Goal: Transaction & Acquisition: Download file/media

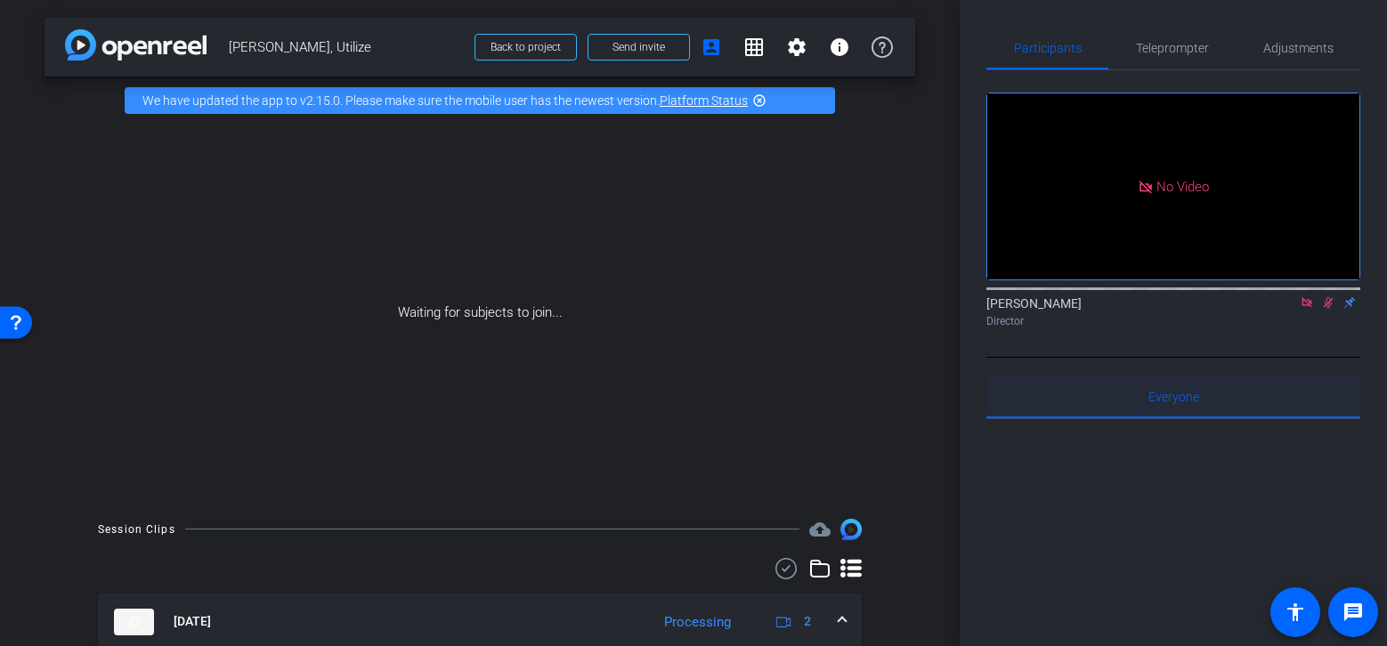
scroll to position [164, 0]
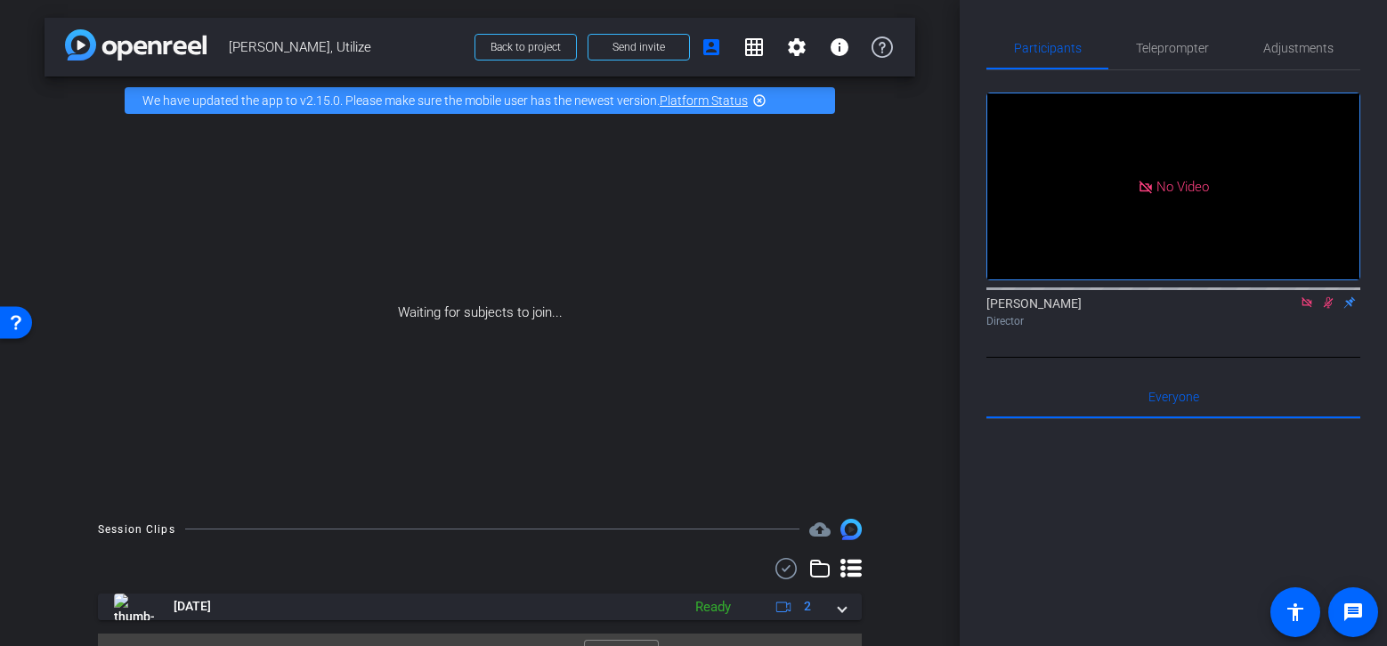
scroll to position [37, 0]
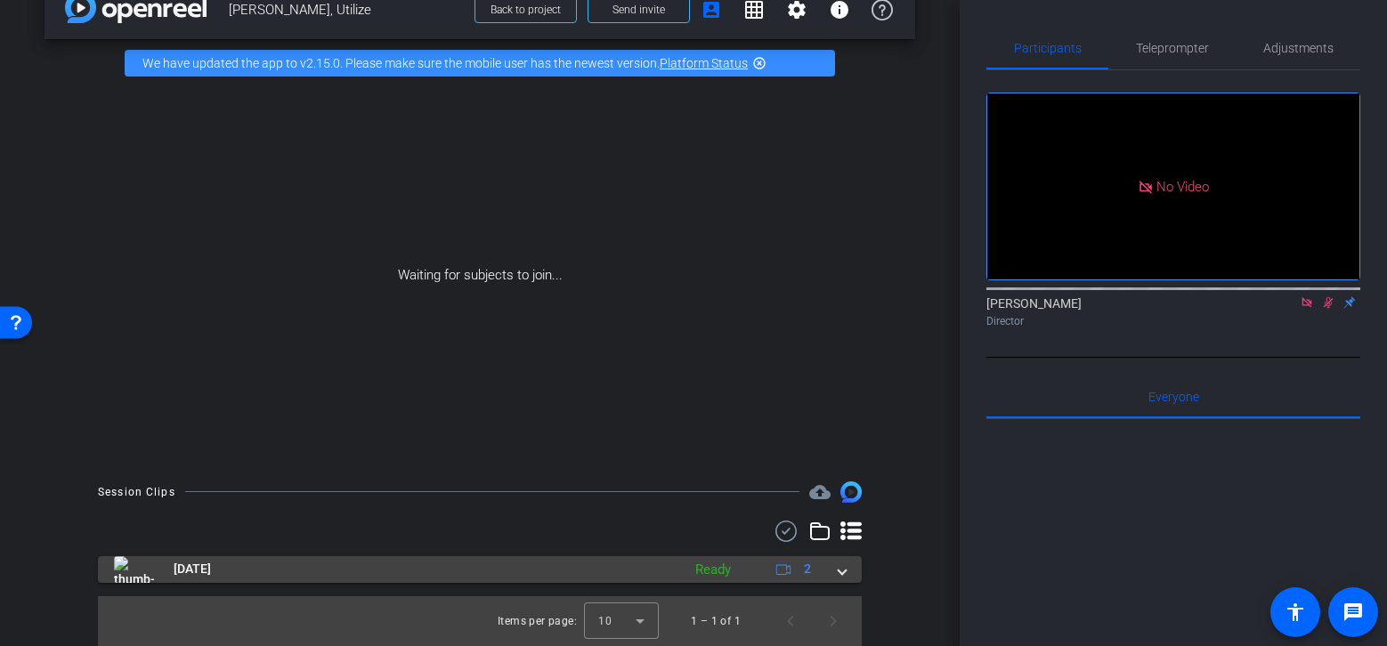
click at [855, 574] on mat-expansion-panel-header "Aug 19, 2025 Ready 2" at bounding box center [480, 569] width 764 height 27
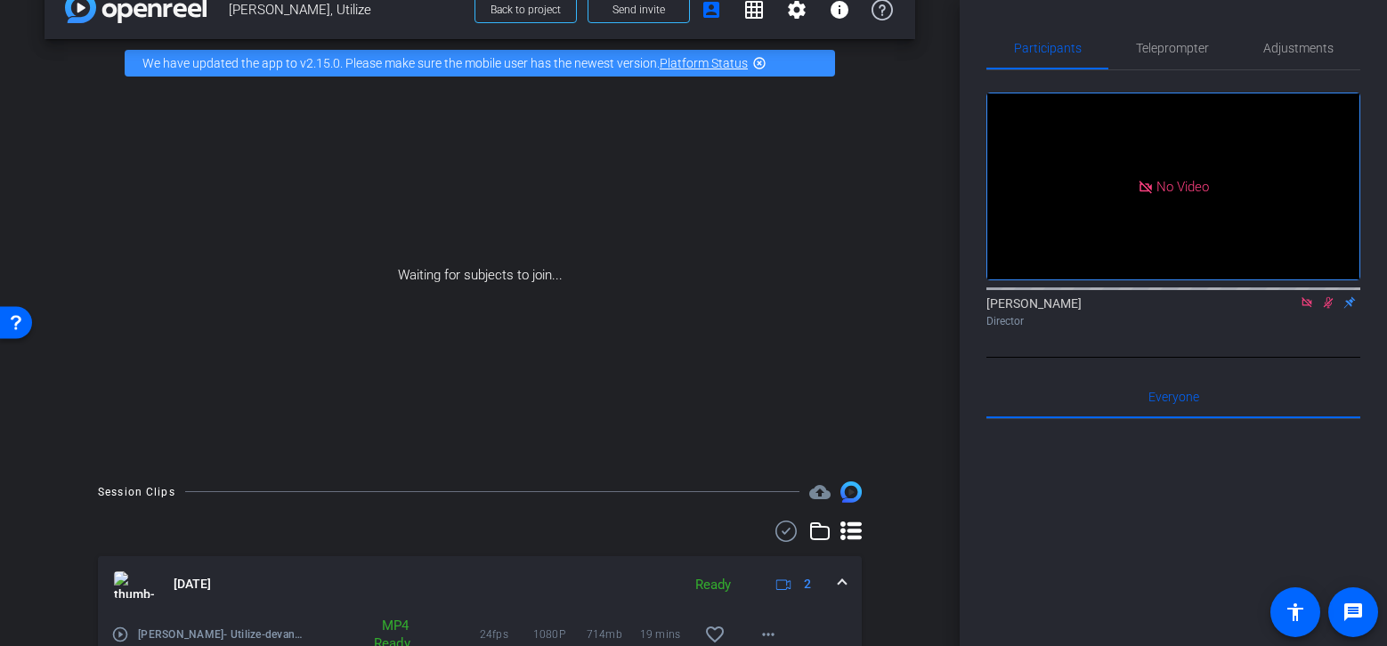
scroll to position [164, 0]
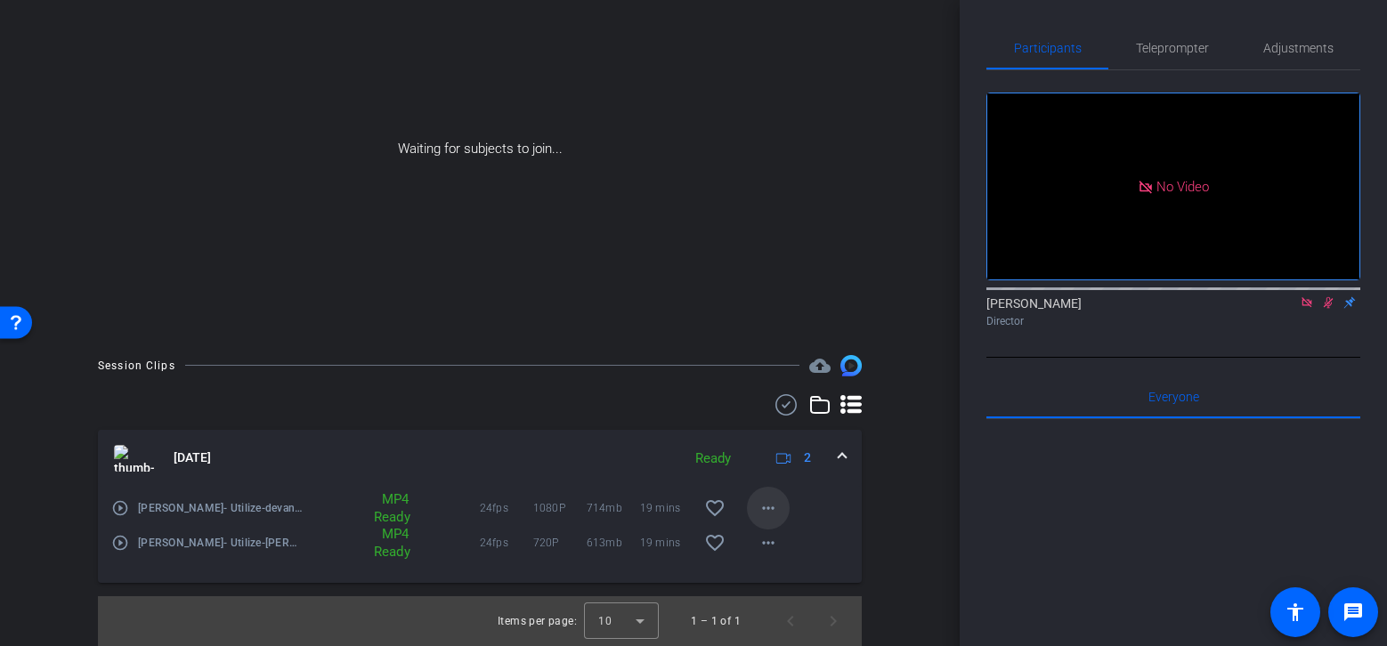
click at [769, 507] on mat-icon "more_horiz" at bounding box center [768, 508] width 21 height 21
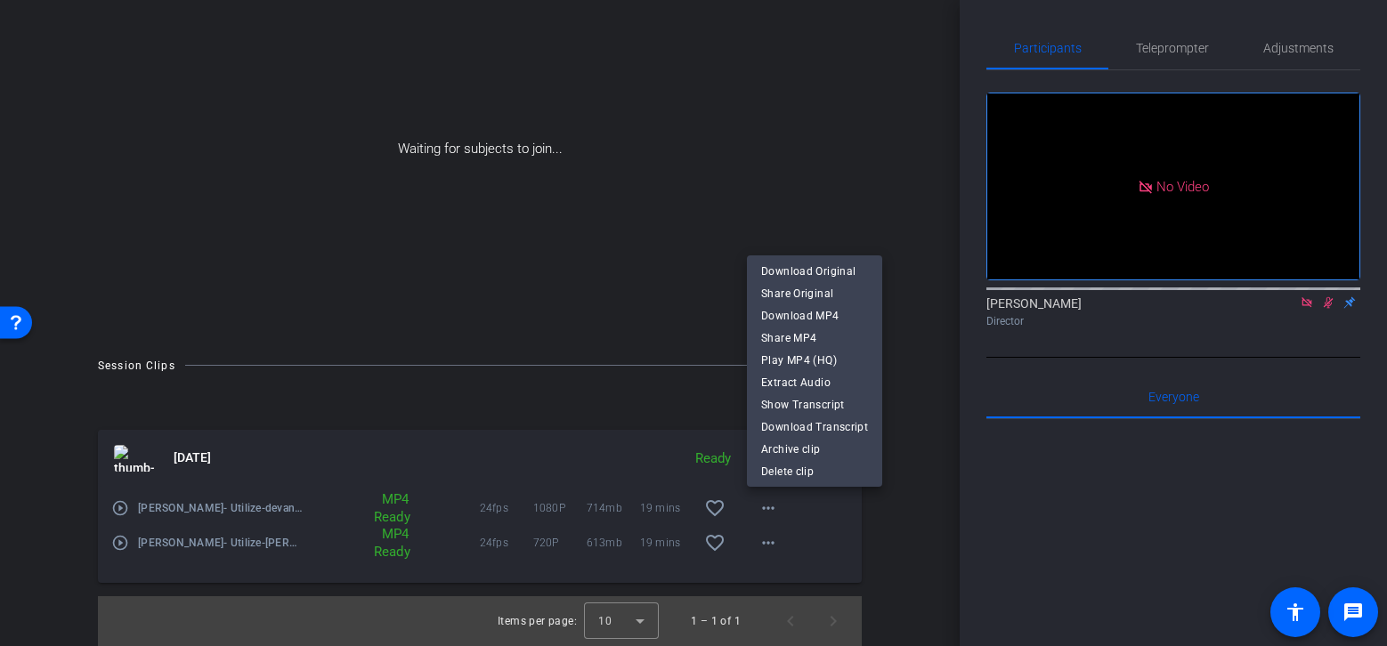
click at [952, 433] on div at bounding box center [693, 323] width 1387 height 646
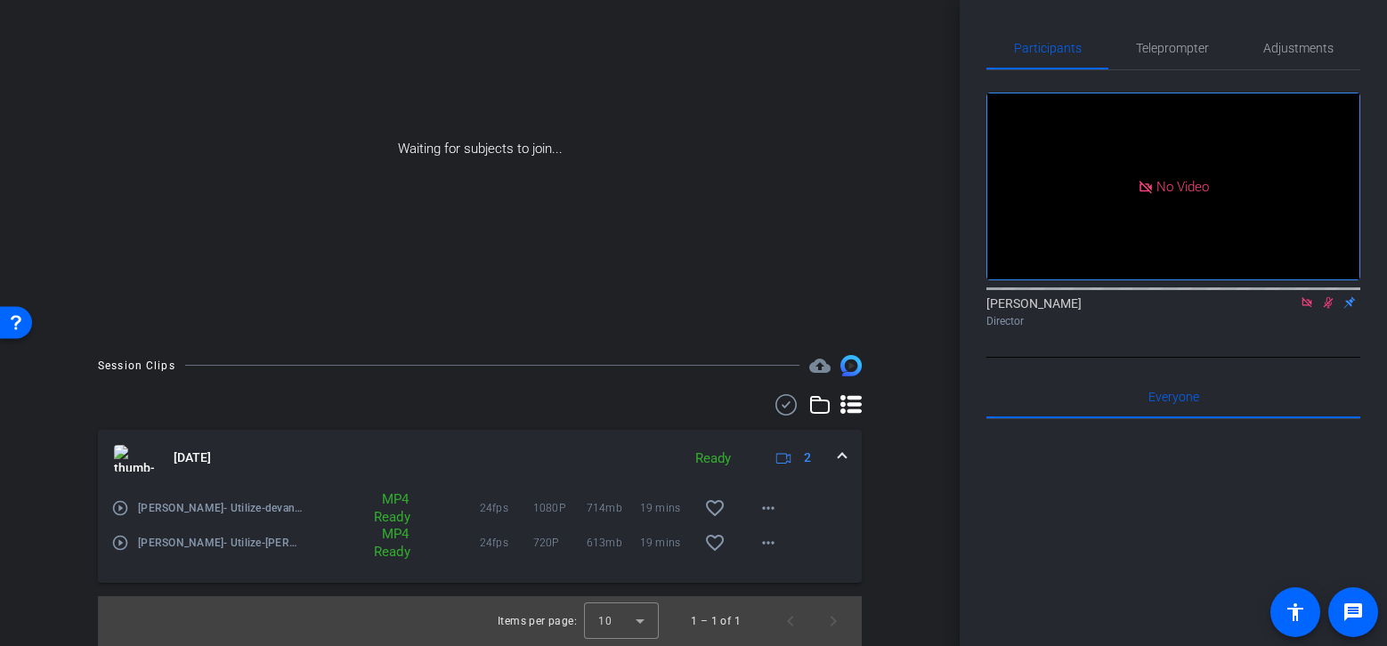
click at [960, 556] on div "Participants Teleprompter Adjustments No Video Taylor Nored Director Everyone 0…" at bounding box center [1173, 323] width 427 height 646
click at [770, 507] on mat-icon "more_horiz" at bounding box center [768, 508] width 21 height 21
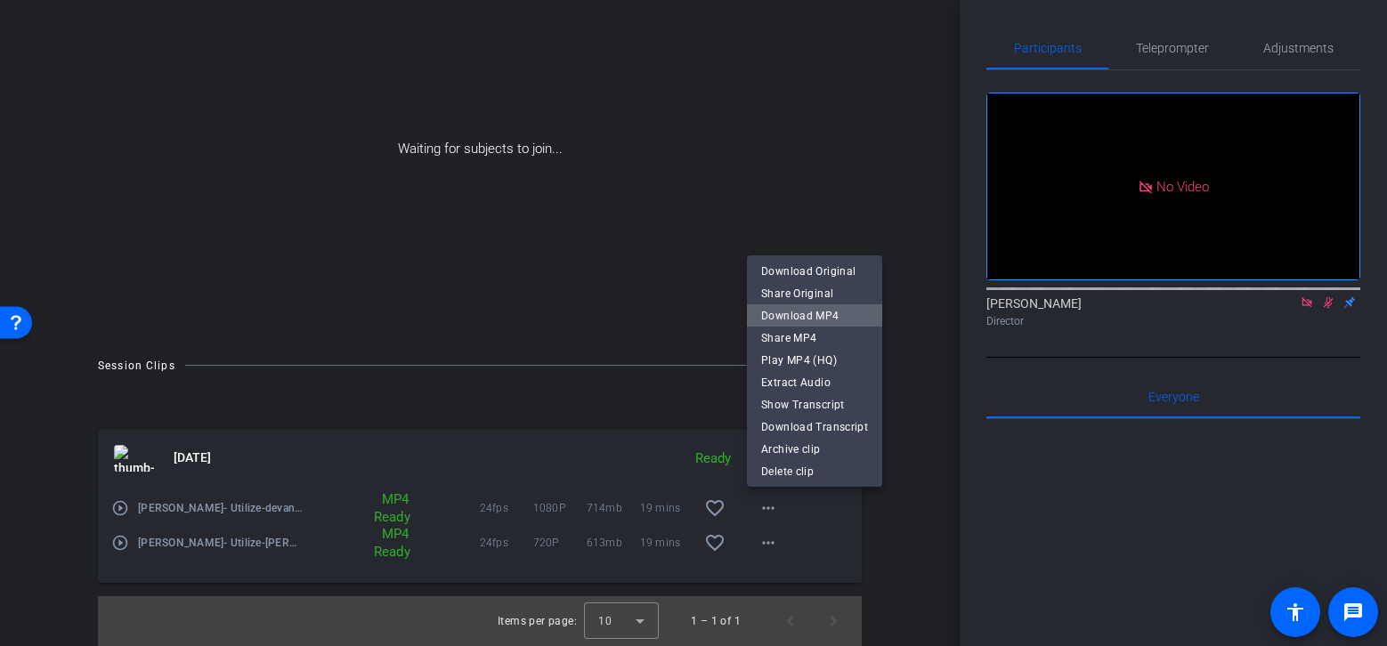
click at [823, 318] on span "Download MP4" at bounding box center [814, 315] width 107 height 21
